Goal: Task Accomplishment & Management: Use online tool/utility

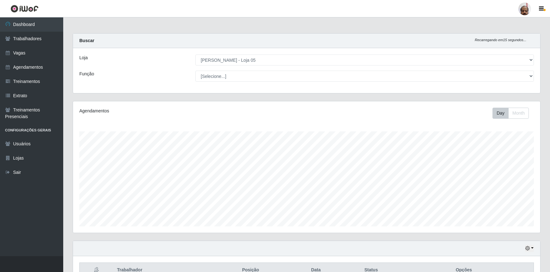
select select "252"
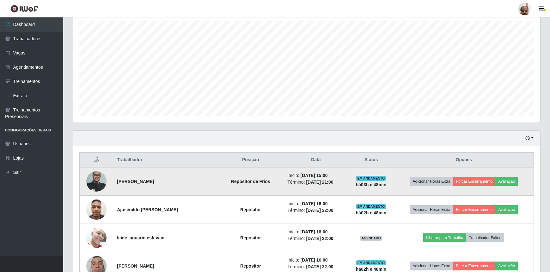
scroll to position [108, 0]
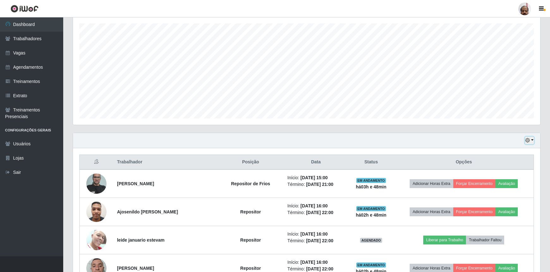
click at [529, 140] on icon "button" at bounding box center [527, 140] width 4 height 4
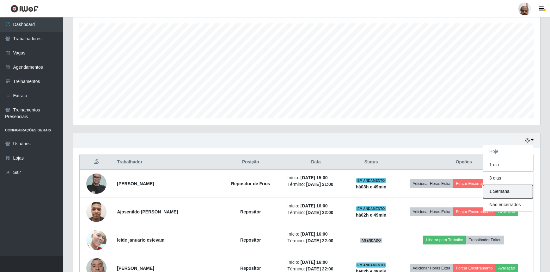
click at [491, 193] on button "1 Semana" at bounding box center [508, 191] width 50 height 13
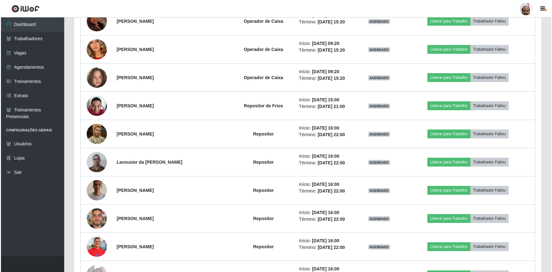
scroll to position [1143, 0]
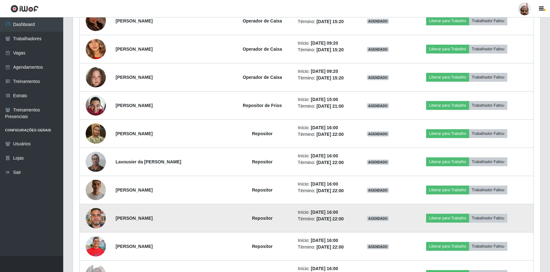
click at [100, 214] on img at bounding box center [96, 217] width 20 height 27
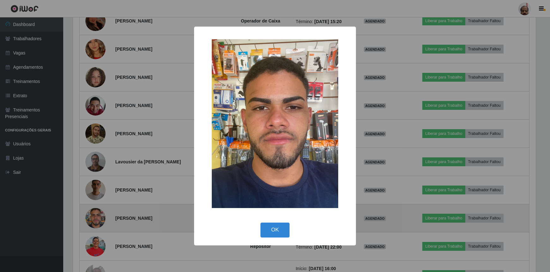
scroll to position [131, 464]
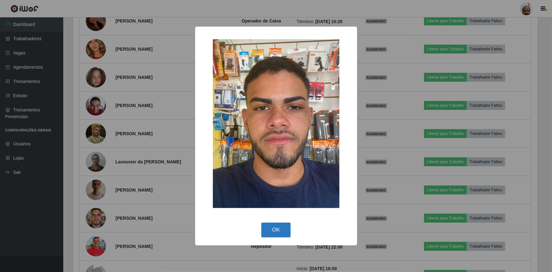
click at [276, 230] on button "OK" at bounding box center [275, 229] width 29 height 15
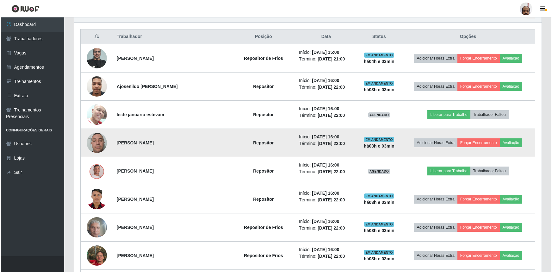
scroll to position [223, 0]
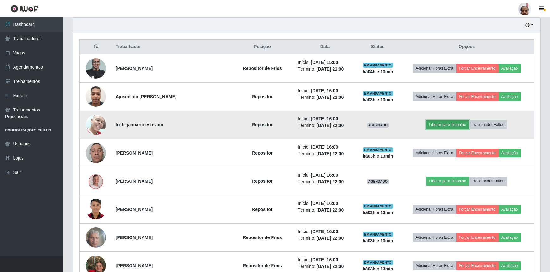
click at [456, 123] on button "Liberar para Trabalho" at bounding box center [447, 124] width 43 height 9
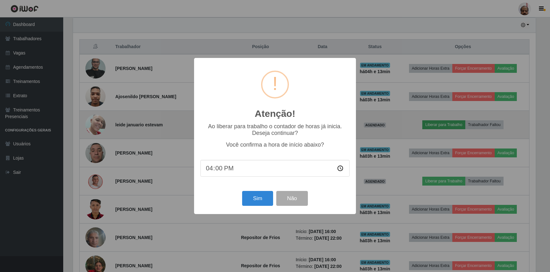
scroll to position [131, 464]
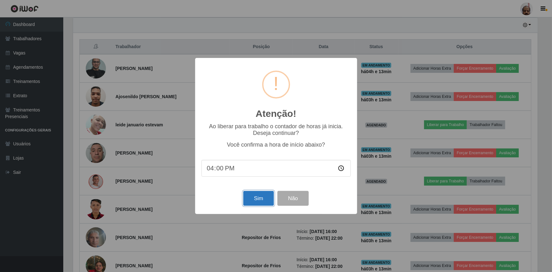
click at [250, 196] on button "Sim" at bounding box center [258, 198] width 31 height 15
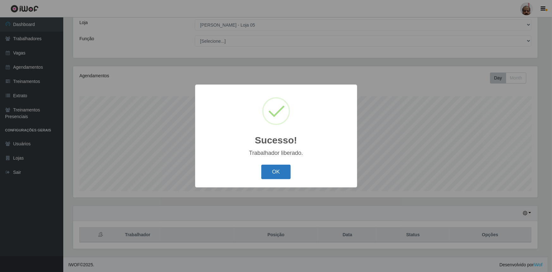
click at [270, 169] on button "OK" at bounding box center [275, 171] width 29 height 15
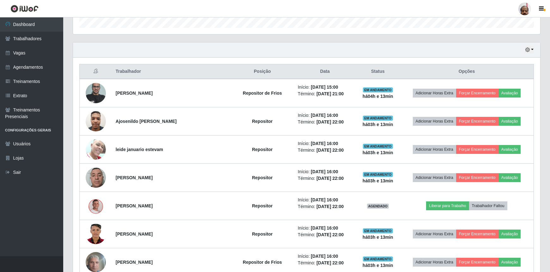
scroll to position [230, 0]
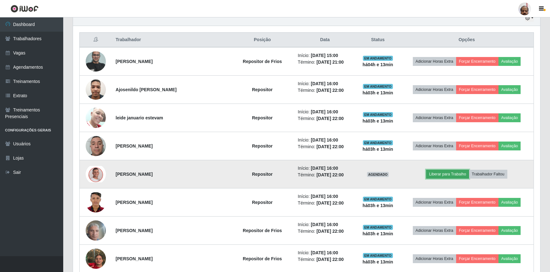
click at [441, 175] on button "Liberar para Trabalho" at bounding box center [447, 173] width 43 height 9
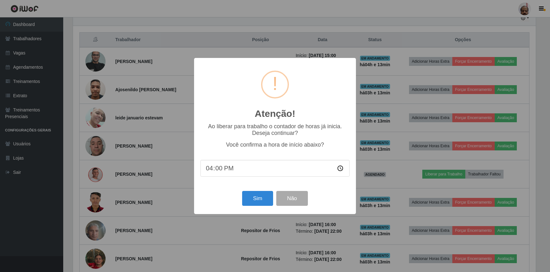
scroll to position [131, 464]
click at [267, 197] on button "Sim" at bounding box center [258, 198] width 31 height 15
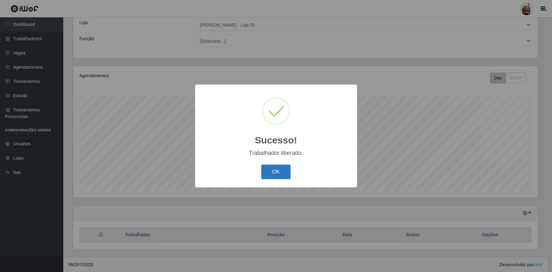
click at [274, 173] on button "OK" at bounding box center [275, 171] width 29 height 15
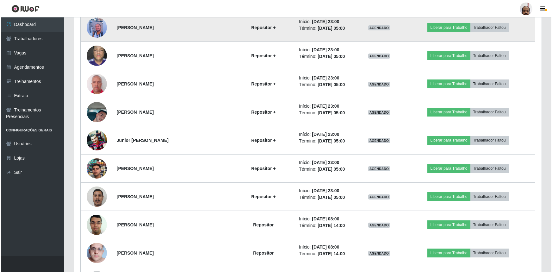
scroll to position [667, 0]
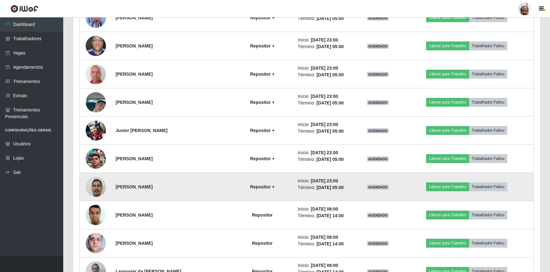
click at [95, 182] on img at bounding box center [96, 186] width 20 height 27
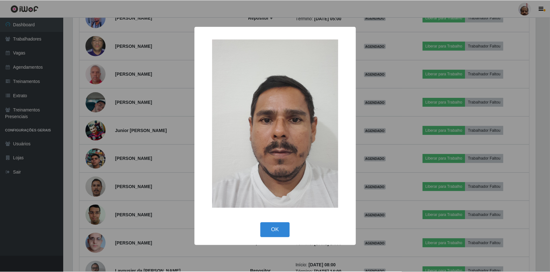
scroll to position [131, 464]
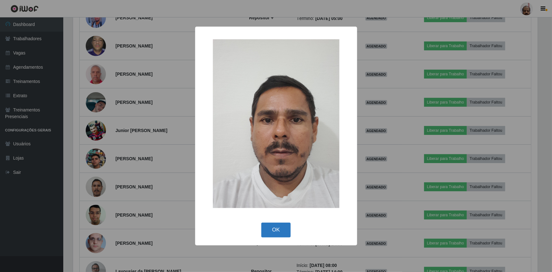
click at [274, 226] on button "OK" at bounding box center [275, 229] width 29 height 15
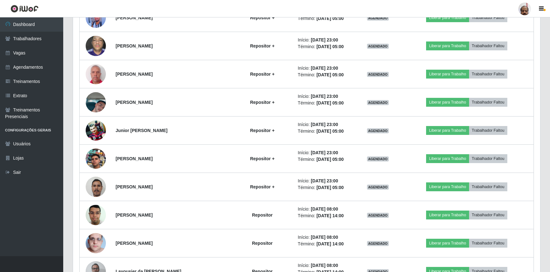
scroll to position [131, 467]
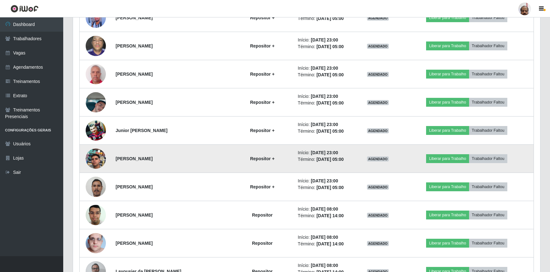
click at [97, 156] on img at bounding box center [96, 158] width 20 height 36
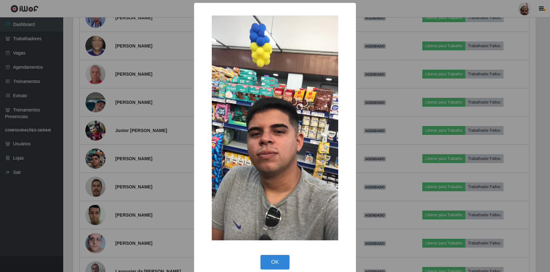
scroll to position [131, 464]
click at [289, 261] on div "OK Cancel" at bounding box center [275, 262] width 149 height 18
click at [271, 262] on button "OK" at bounding box center [275, 261] width 29 height 15
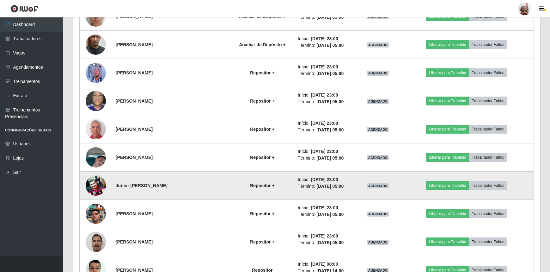
scroll to position [610, 0]
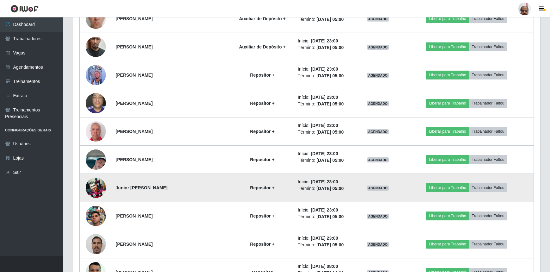
click at [95, 187] on img at bounding box center [96, 187] width 20 height 20
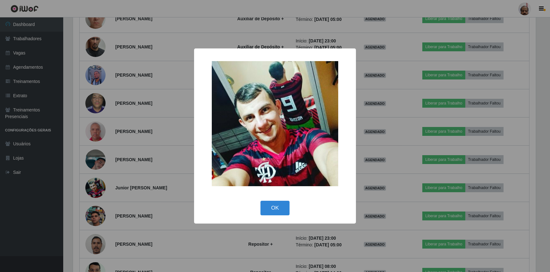
scroll to position [131, 464]
click at [278, 207] on button "OK" at bounding box center [275, 207] width 29 height 15
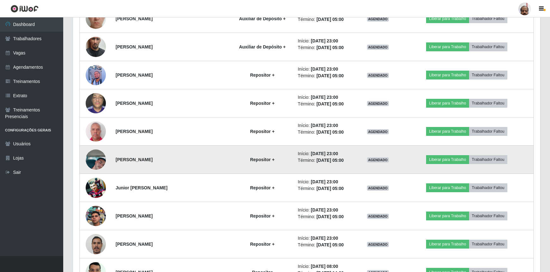
scroll to position [466, 0]
